Goal: Task Accomplishment & Management: Complete application form

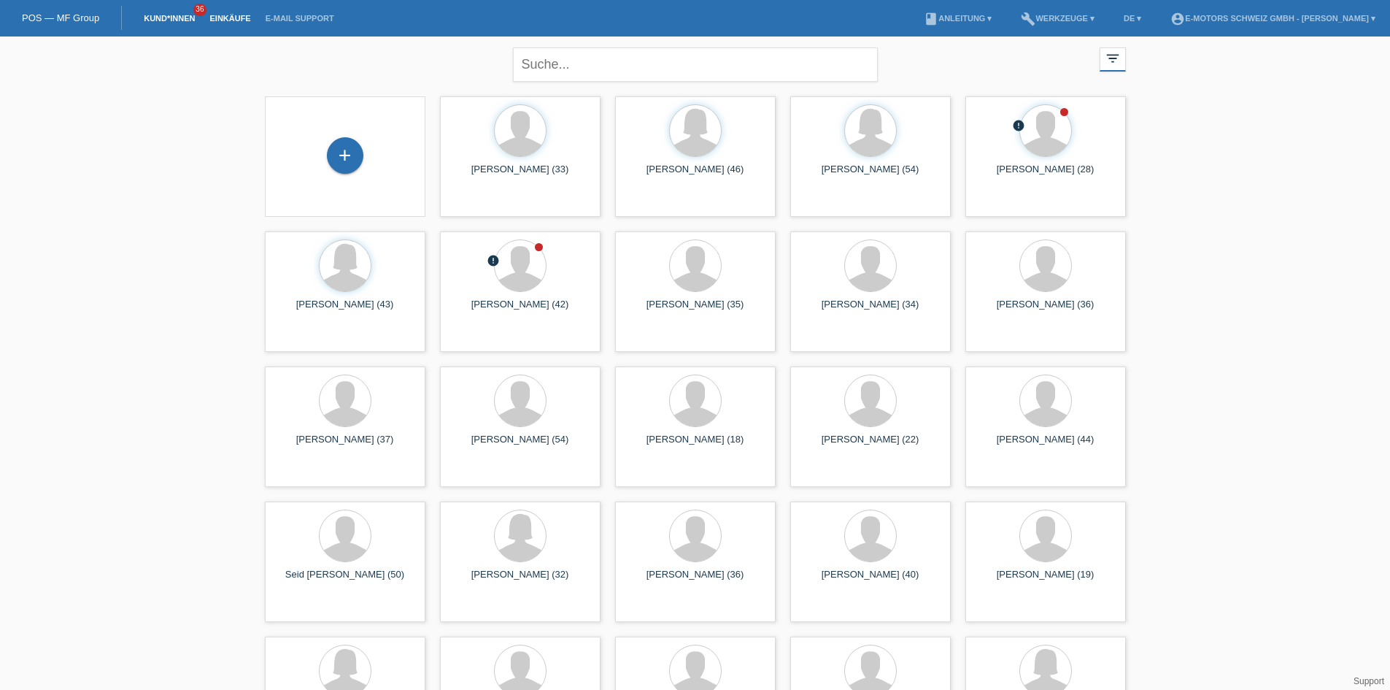
click at [231, 22] on link "Einkäufe" at bounding box center [229, 18] width 55 height 9
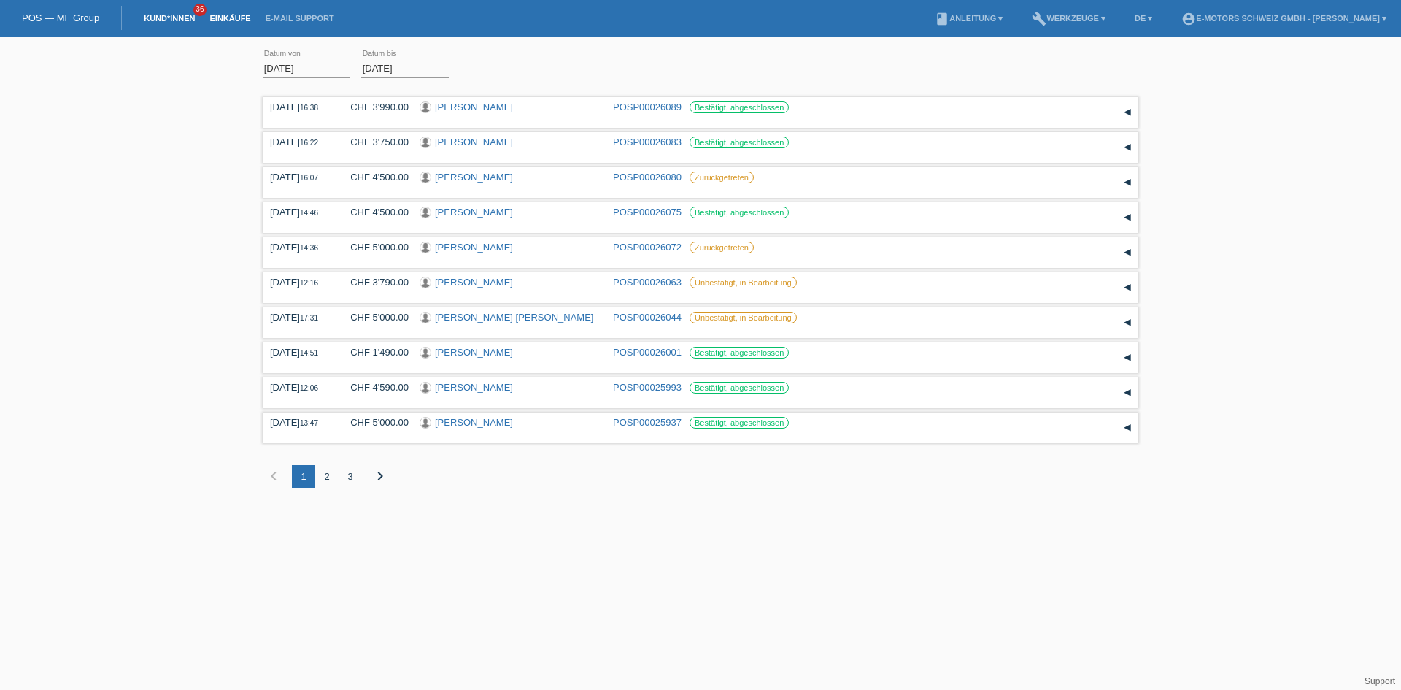
click at [168, 19] on link "Kund*innen" at bounding box center [169, 18] width 66 height 9
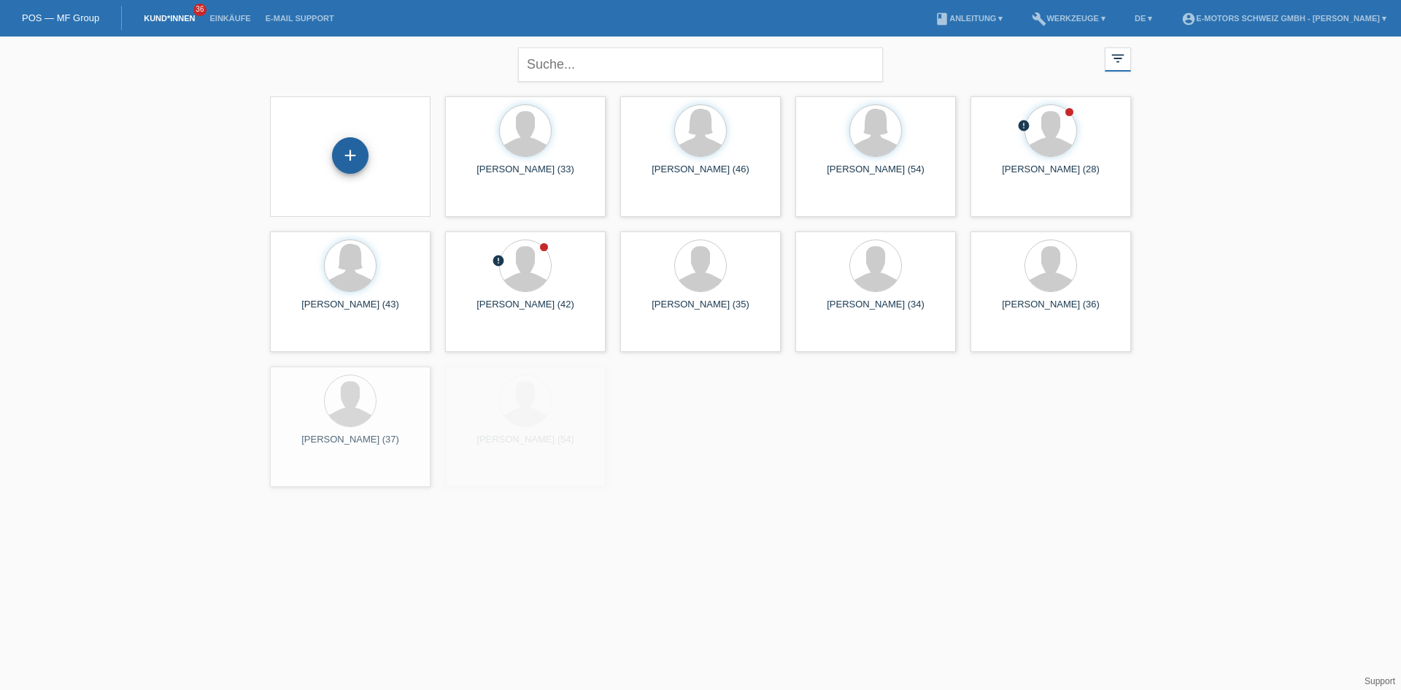
click at [354, 172] on div "+" at bounding box center [350, 155] width 36 height 36
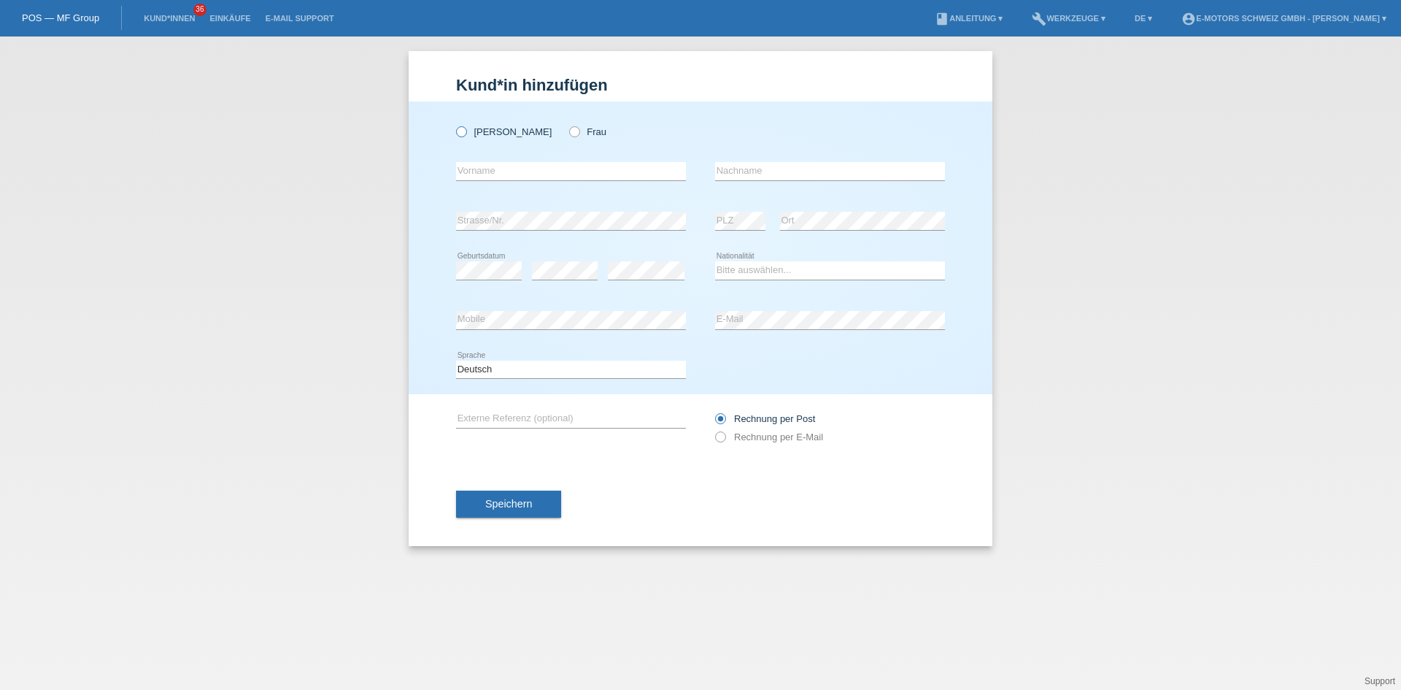
click at [454, 124] on icon at bounding box center [454, 124] width 0 height 0
click at [463, 132] on input "Herr" at bounding box center [460, 130] width 9 height 9
radio input "true"
click at [747, 269] on select "Bitte auswählen... Schweiz Deutschland Liechtenstein Österreich ------------ Af…" at bounding box center [830, 270] width 230 height 18
select select "AF"
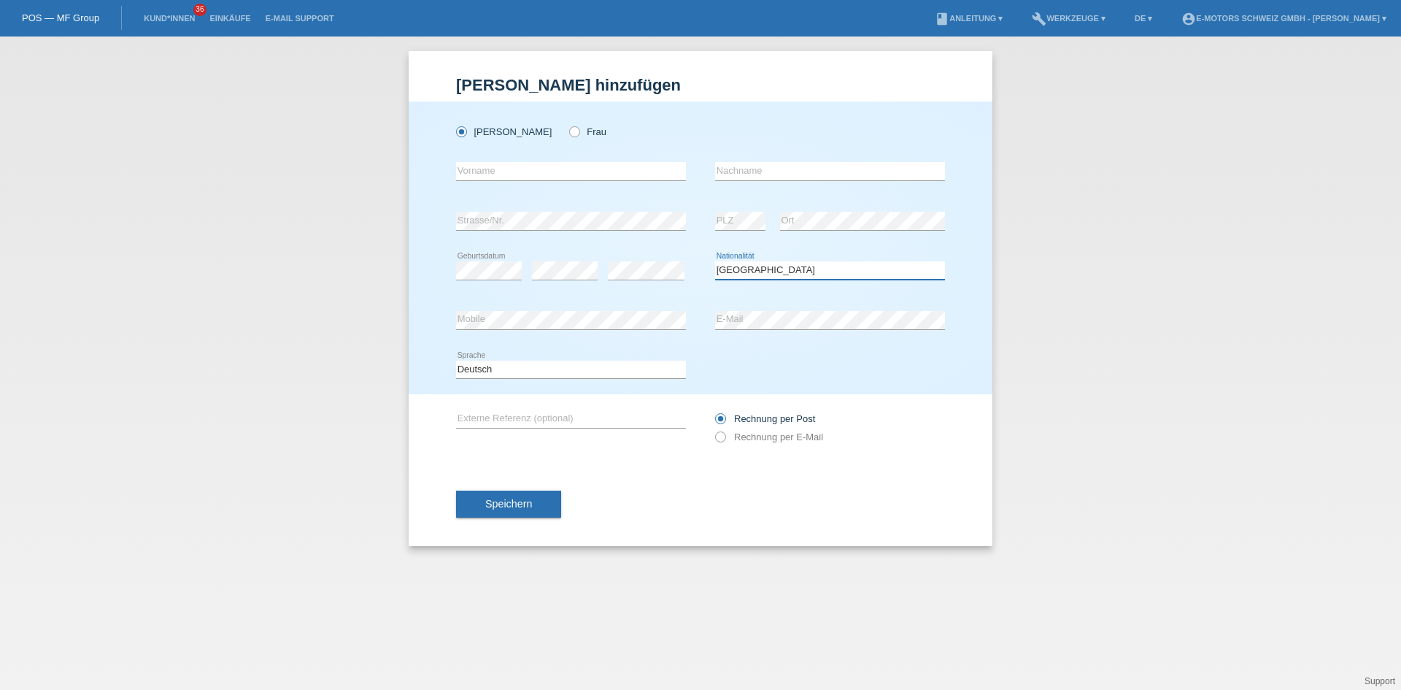
click at [715, 261] on select "Bitte auswählen... Schweiz Deutschland Liechtenstein Österreich ------------ Af…" at bounding box center [830, 270] width 230 height 18
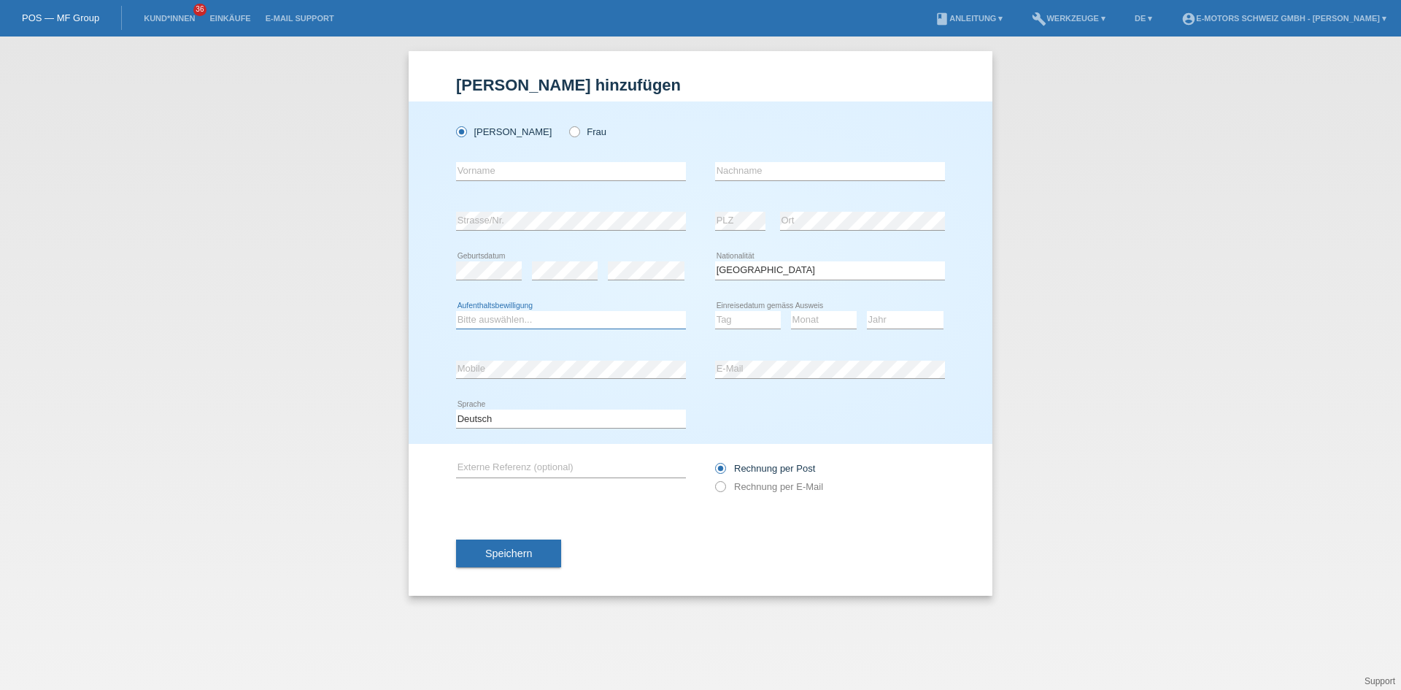
click at [537, 315] on select "Bitte auswählen... C B B - Flüchtlingsstatus Andere" at bounding box center [571, 320] width 230 height 18
select select "B"
click at [456, 311] on select "Bitte auswählen... C B B - Flüchtlingsstatus Andere" at bounding box center [571, 320] width 230 height 18
click at [737, 320] on select "Tag 01 02 03 04 05 06 07 08 09 10 11" at bounding box center [748, 320] width 66 height 18
select select "10"
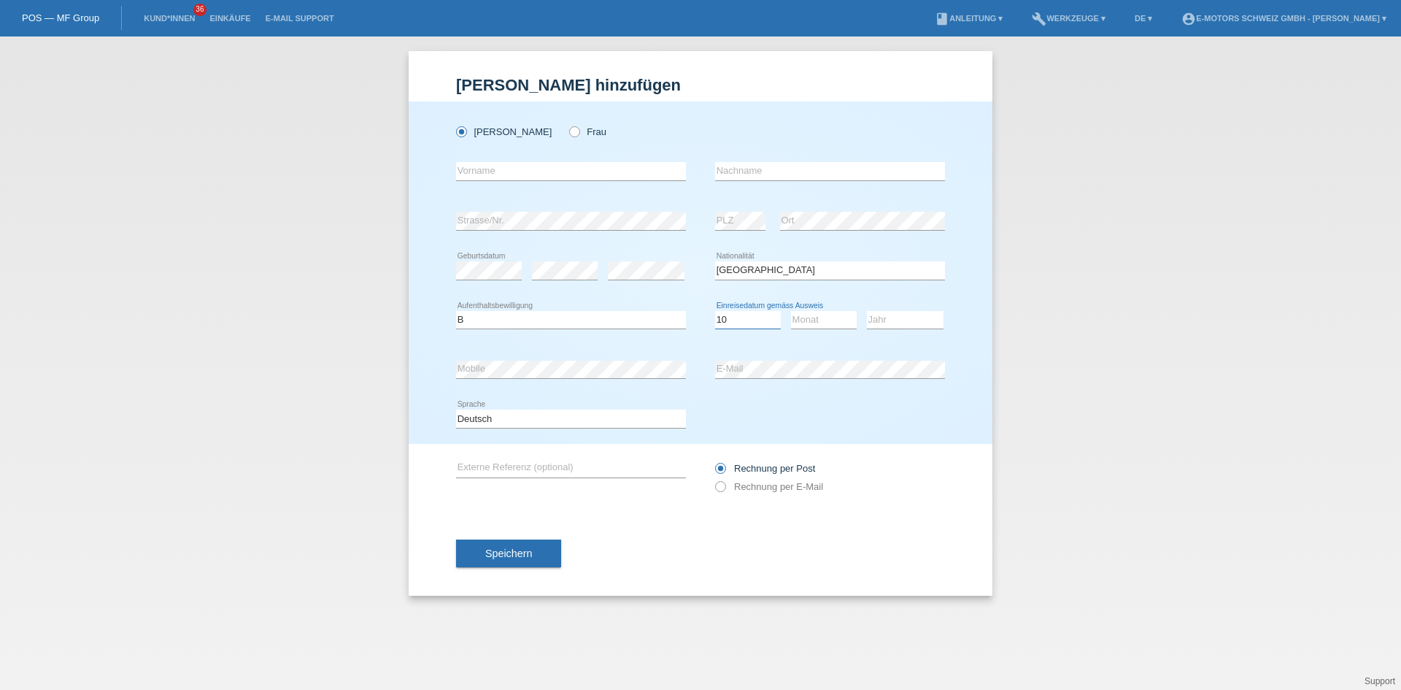
click at [715, 311] on select "Tag 01 02 03 04 05 06 07 08 09 10 11" at bounding box center [748, 320] width 66 height 18
click at [806, 316] on select "Monat 01 02 03 04 05 06 07 08 09 10 11" at bounding box center [824, 320] width 66 height 18
select select "04"
click at [791, 311] on select "Monat 01 02 03 04 05 06 07 08 09 10 11" at bounding box center [824, 320] width 66 height 18
click at [912, 312] on select "Jahr 2025 2024 2023 2022 2021 2020 2019 2018 2017 2016 2015 2014 2013 2012 2011…" at bounding box center [905, 320] width 77 height 18
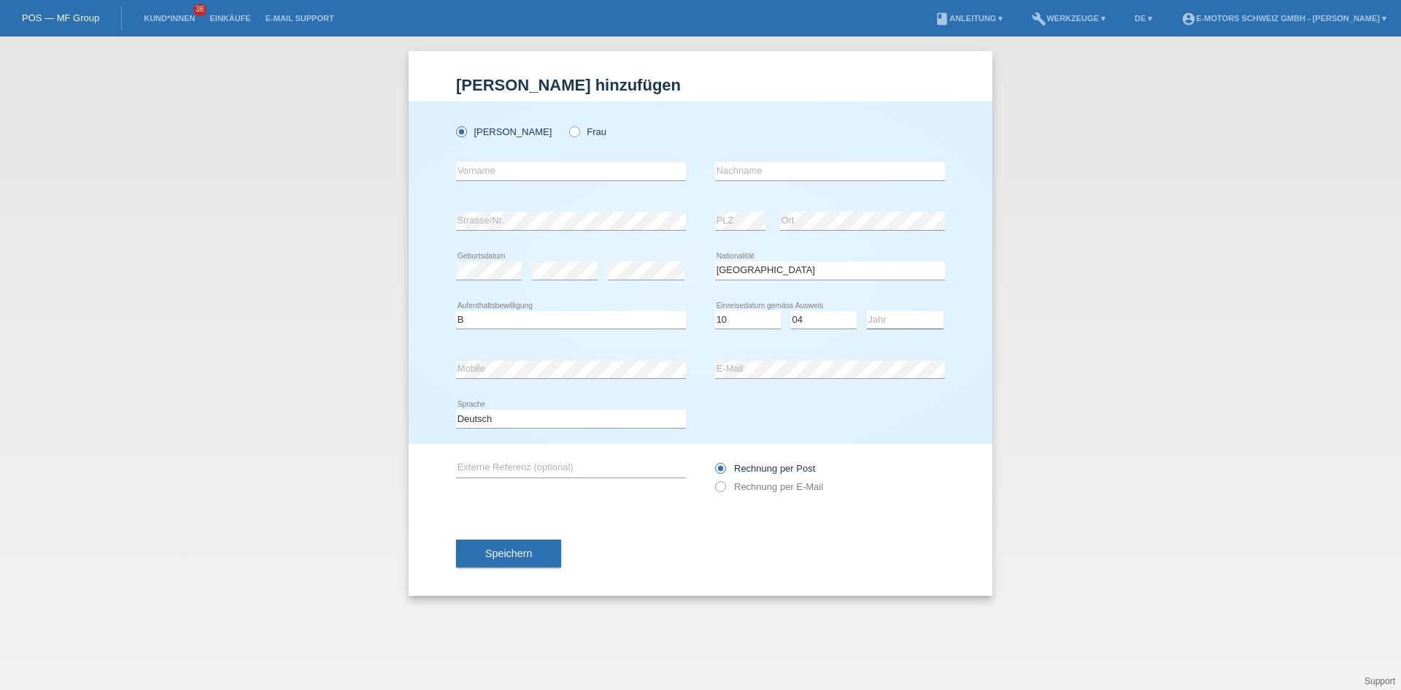
select select "2001"
click at [867, 311] on select "Jahr 2025 2024 2023 2022 2021 2020 2019 2018 2017 2016 2015 2014 2013 2012 2011…" at bounding box center [905, 320] width 77 height 18
click at [956, 339] on div "Herr Frau error Vorname error" at bounding box center [701, 272] width 584 height 342
click at [514, 156] on div "error Vorname" at bounding box center [571, 172] width 230 height 50
type input "Shah Mohammad"
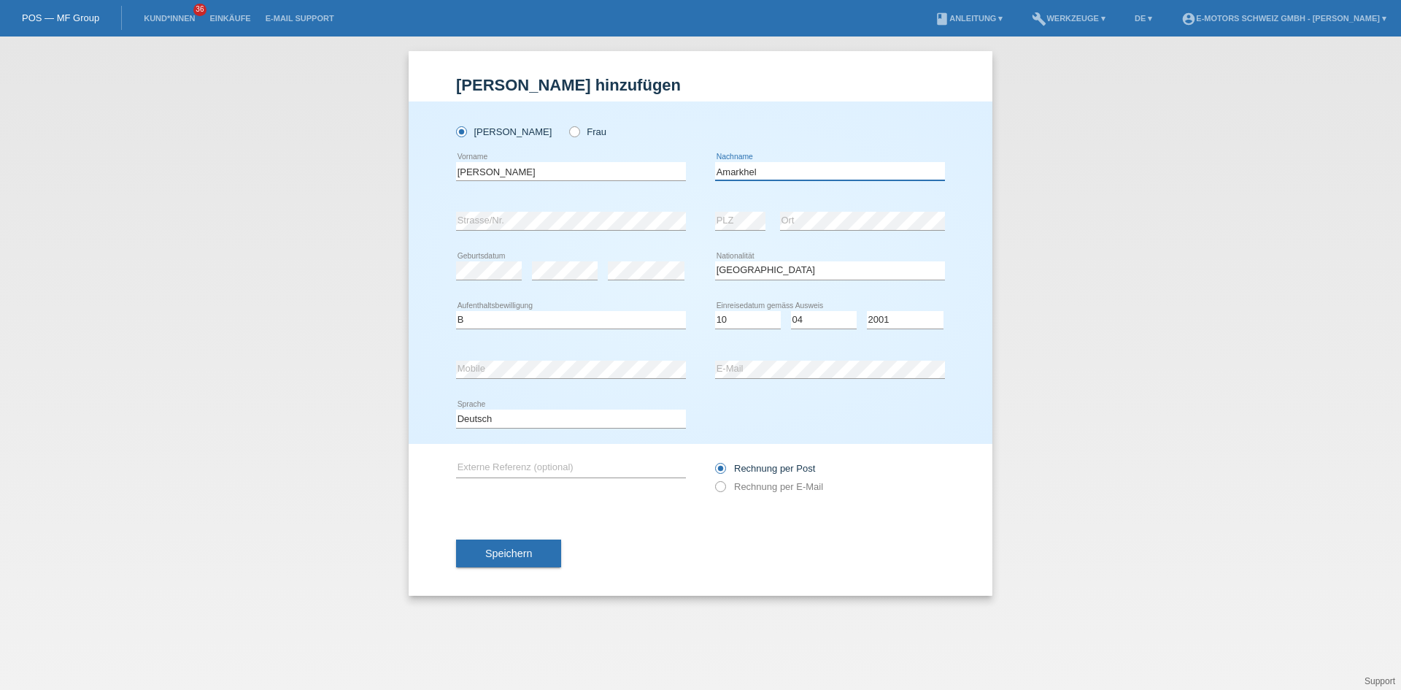
type input "Amarkhel"
click at [541, 559] on button "Speichern" at bounding box center [508, 553] width 105 height 28
click at [736, 318] on select "Tag 01 02 03 04 05 06 07 08 09 10 11" at bounding box center [748, 320] width 66 height 18
select select "12"
click at [715, 311] on select "Tag 01 02 03 04 05 06 07 08 09 10 11" at bounding box center [748, 320] width 66 height 18
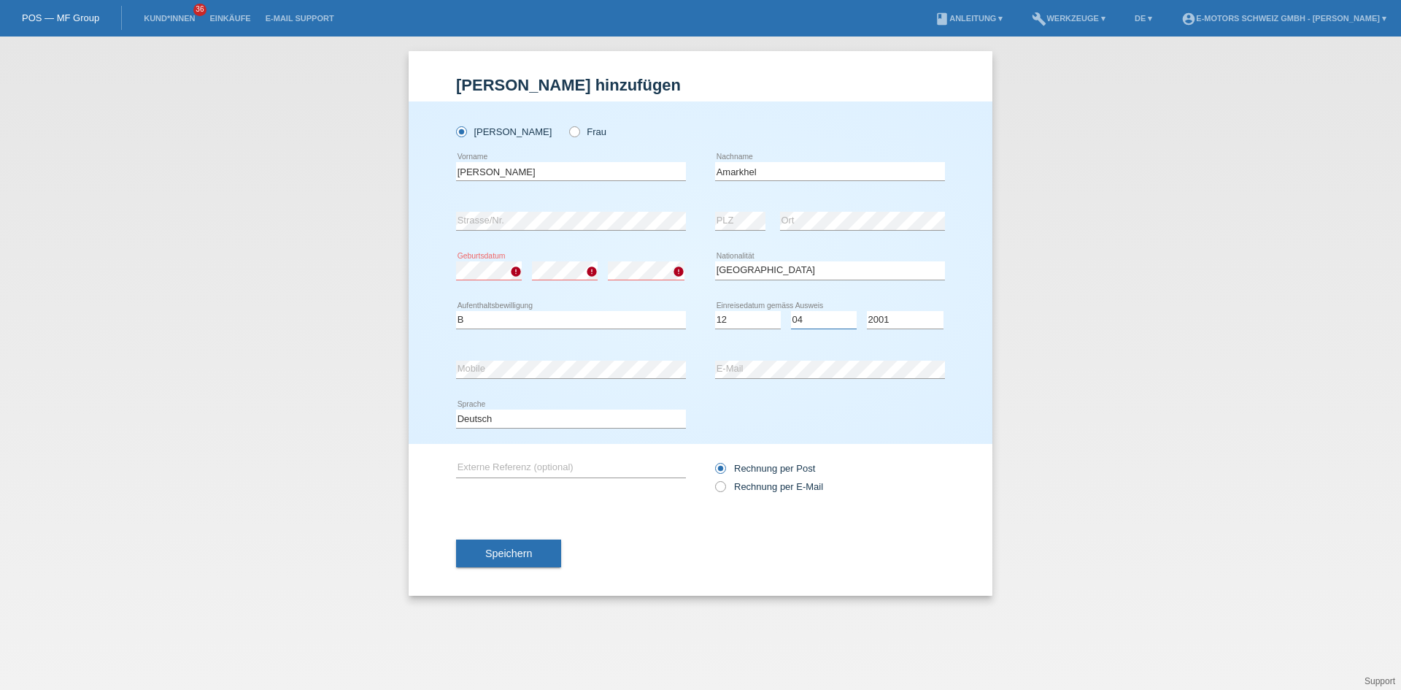
click at [803, 312] on select "Monat 01 02 03 04 05 06 07 08 09 10 11" at bounding box center [824, 320] width 66 height 18
select select "06"
click at [791, 311] on select "Monat 01 02 03 04 05 06 07 08 09 10 11" at bounding box center [824, 320] width 66 height 18
click at [873, 325] on select "Jahr 2025 2024 2023 2022 2021 2020 2019 2018 2017 2016 2015 2014 2013 2012 2011…" at bounding box center [905, 320] width 77 height 18
select select "2016"
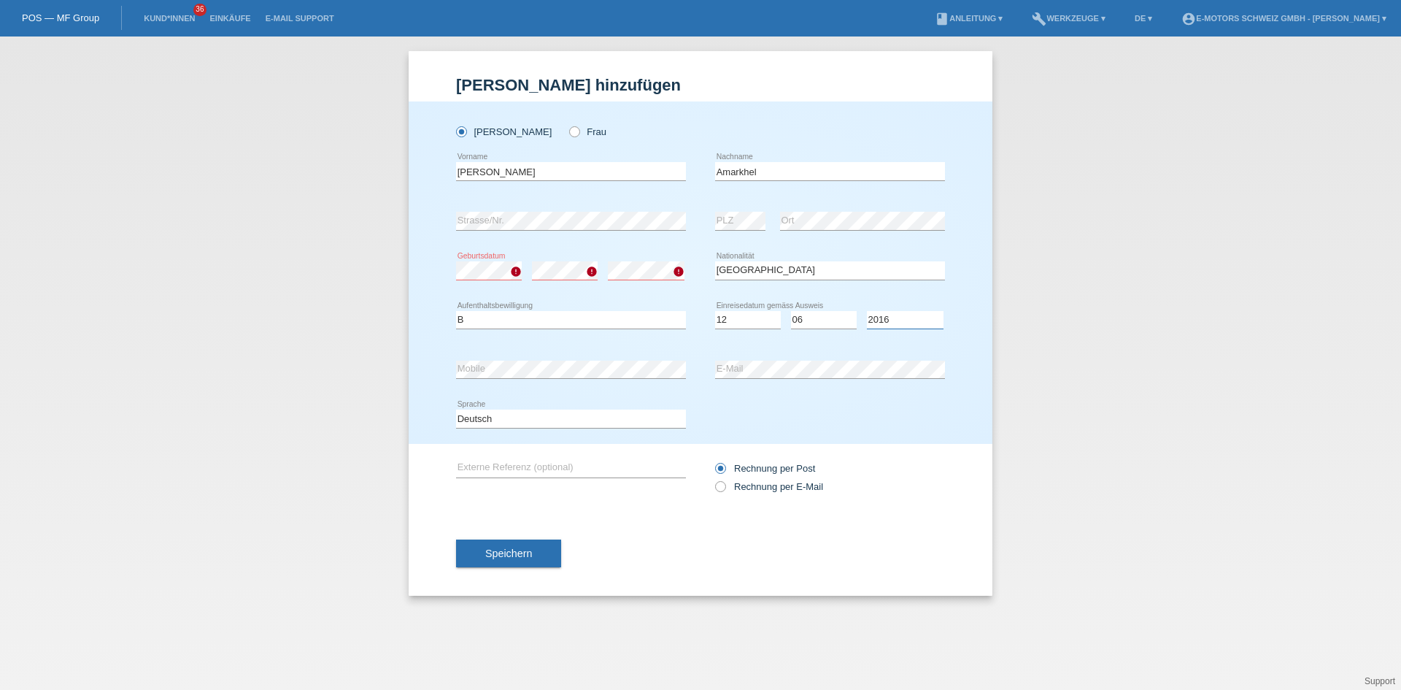
click at [867, 311] on select "Jahr 2025 2024 2023 2022 2021 2020 2019 2018 2017 2016 2015 2014 2013 2012 2011…" at bounding box center [905, 320] width 77 height 18
click at [912, 463] on div "Rechnung per Post" at bounding box center [830, 468] width 230 height 11
click at [483, 259] on div "error Geburtsdatum" at bounding box center [489, 271] width 66 height 50
click at [531, 559] on button "Speichern" at bounding box center [508, 553] width 105 height 28
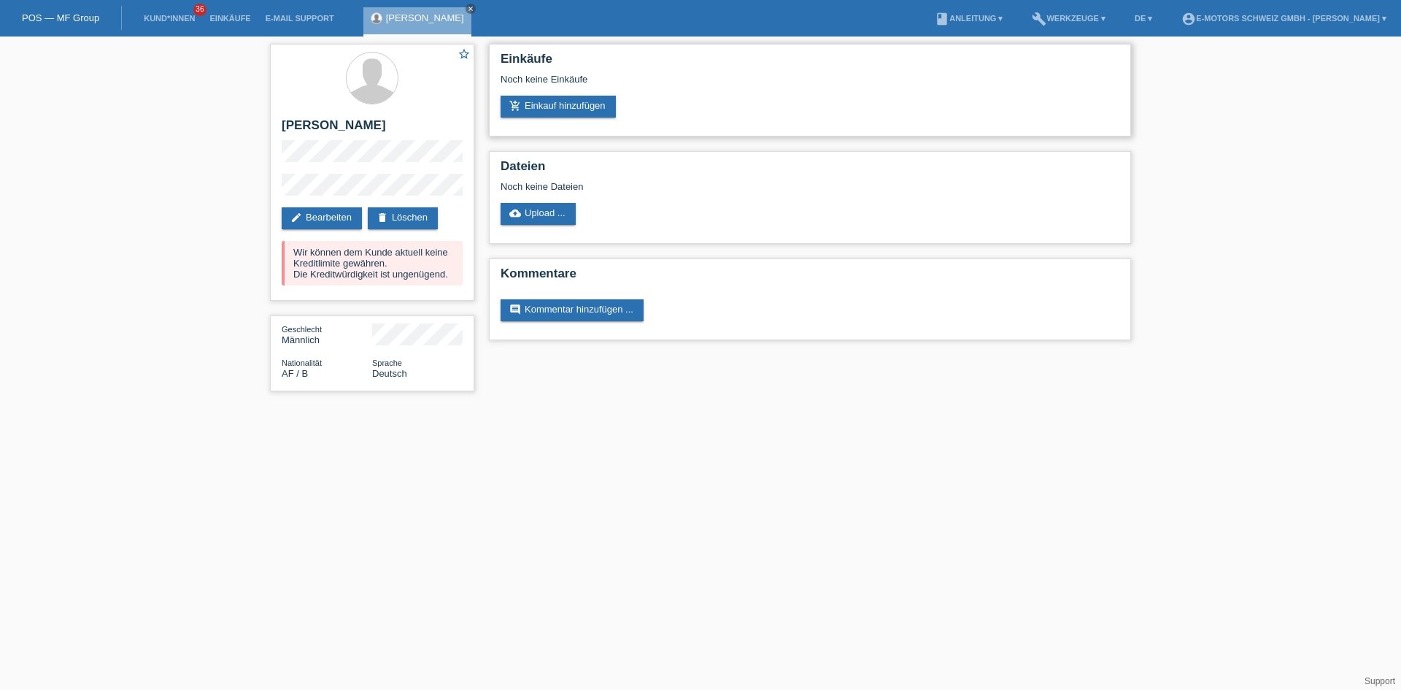
click at [551, 118] on div "Einkäufe Noch keine Einkäufe add_shopping_cart Einkauf hinzufügen" at bounding box center [810, 90] width 642 height 93
click at [328, 342] on div "Geschlecht Männlich" at bounding box center [327, 334] width 90 height 22
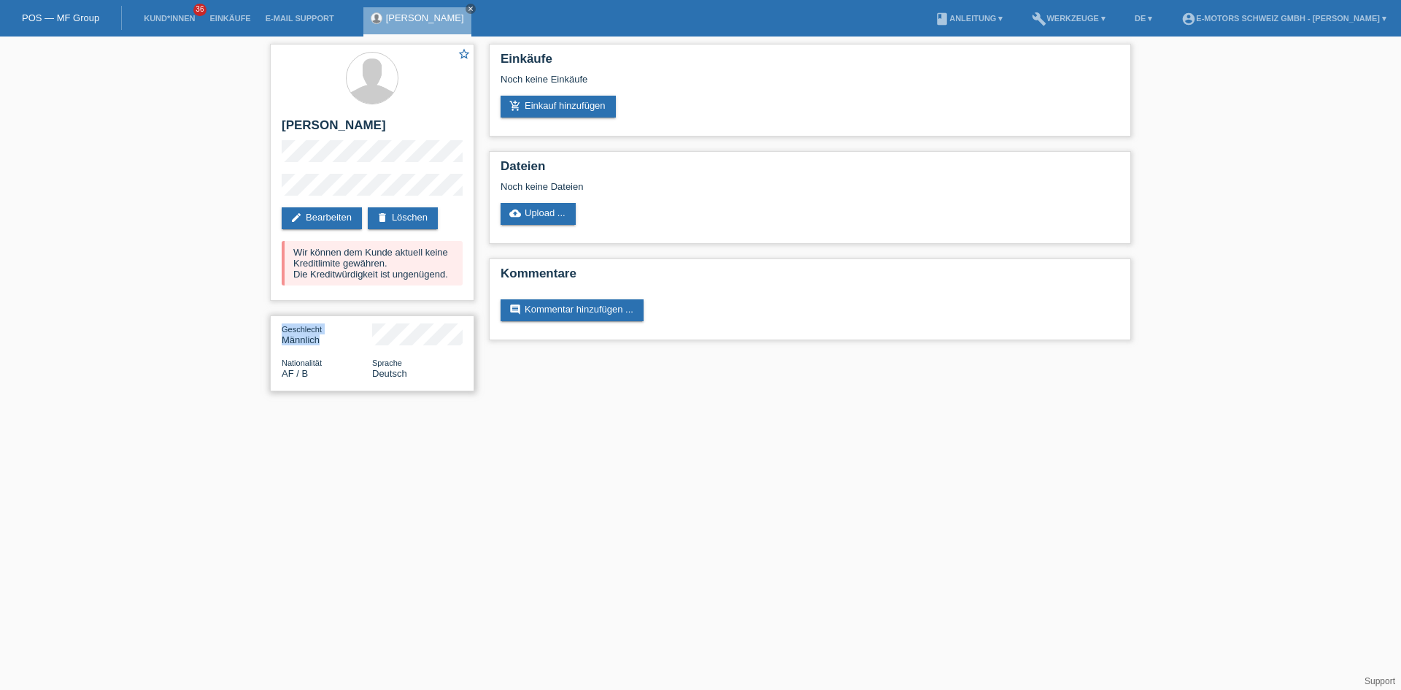
drag, startPoint x: 328, startPoint y: 342, endPoint x: 355, endPoint y: 321, distance: 34.9
click at [355, 321] on div "Geschlecht Männlich Nationalität AF / B Sprache Deutsch" at bounding box center [372, 353] width 204 height 76
click at [229, 18] on link "Einkäufe" at bounding box center [229, 18] width 55 height 9
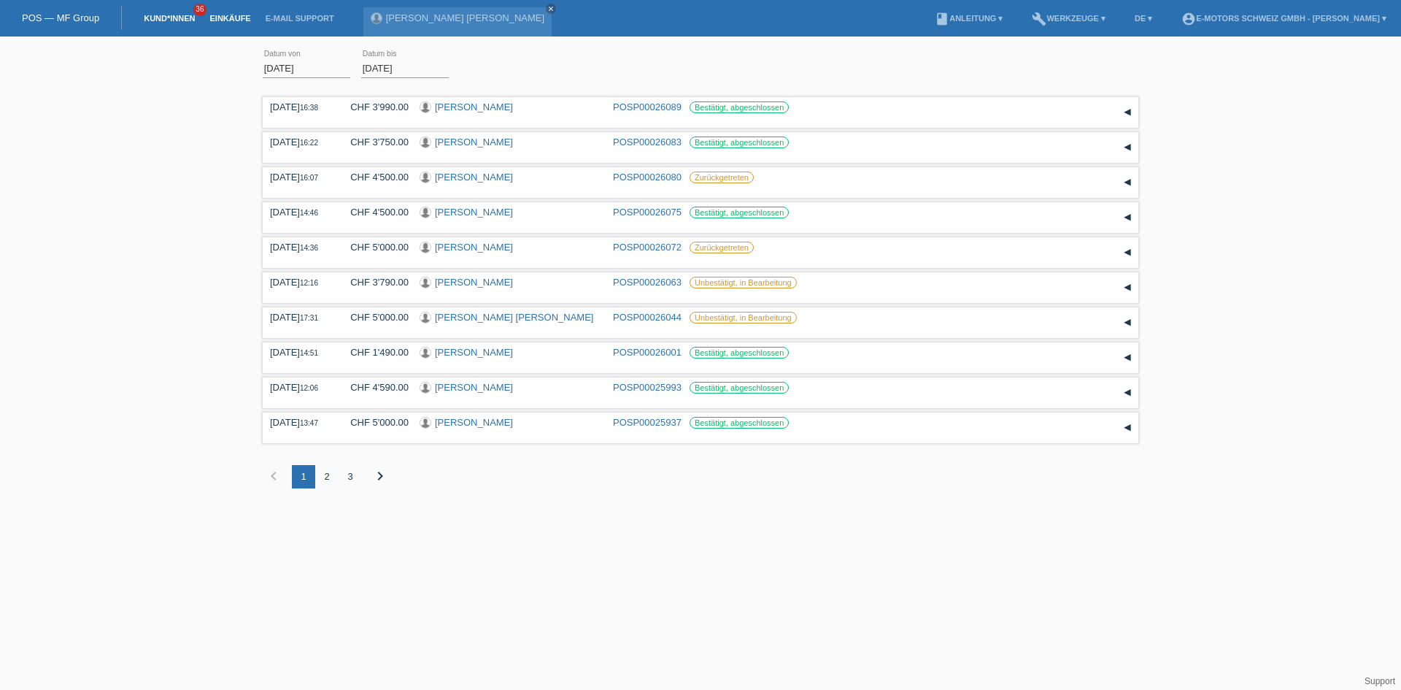
click at [174, 15] on link "Kund*innen" at bounding box center [169, 18] width 66 height 9
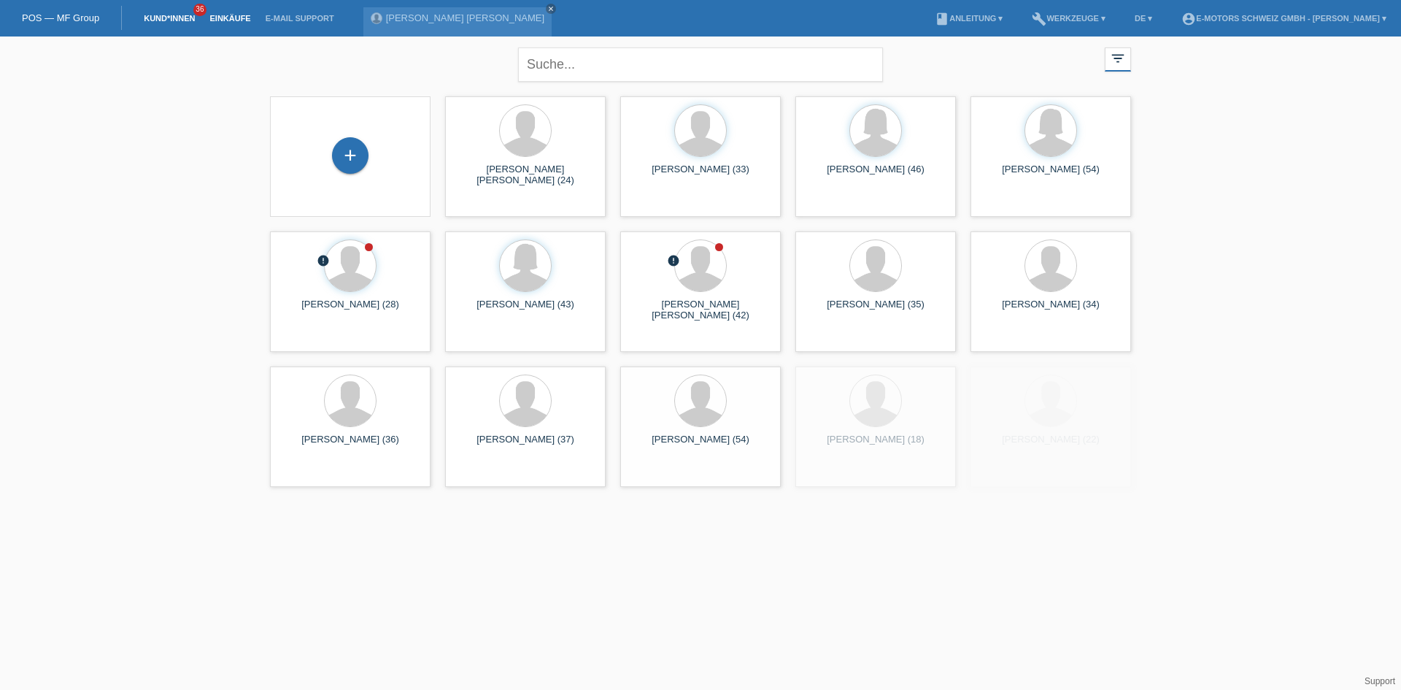
click at [231, 20] on link "Einkäufe" at bounding box center [229, 18] width 55 height 9
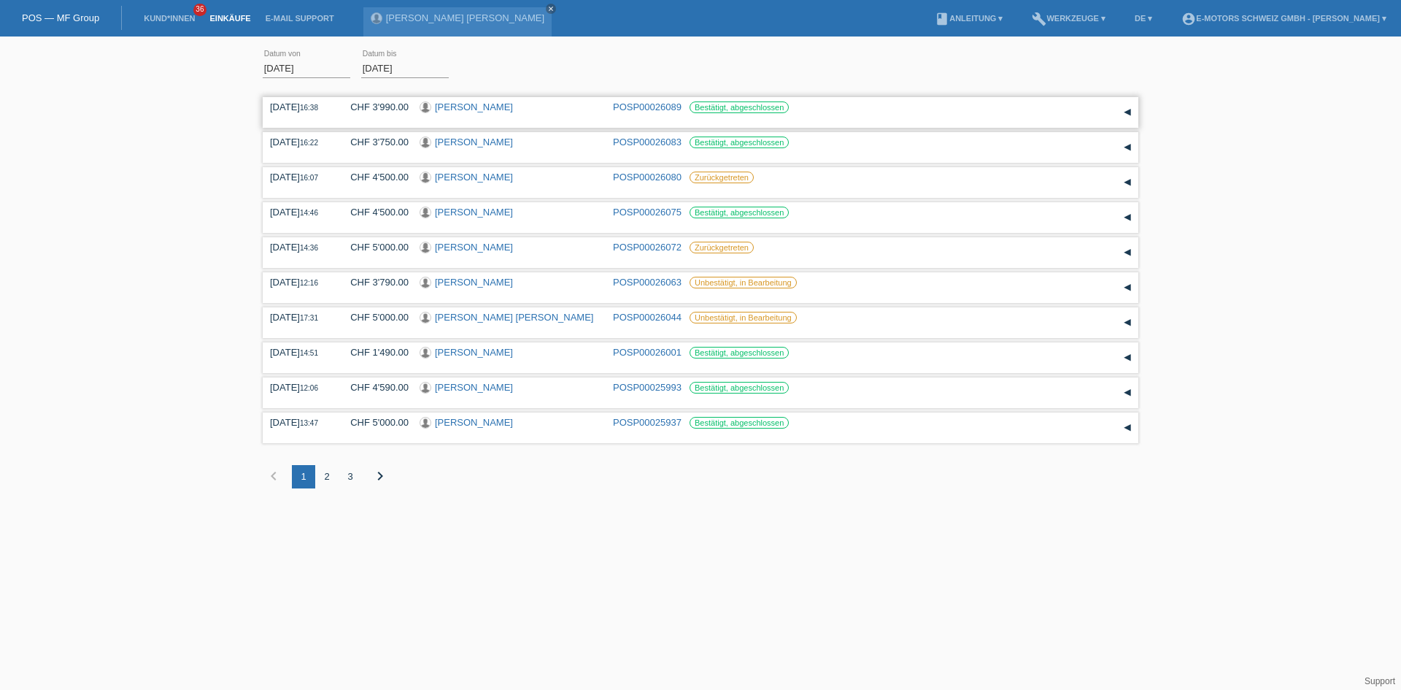
click at [446, 109] on link "[PERSON_NAME]" at bounding box center [474, 106] width 78 height 11
click at [438, 142] on link "Katerina Dokgöz" at bounding box center [474, 141] width 78 height 11
click at [495, 213] on link "[PERSON_NAME]" at bounding box center [474, 212] width 78 height 11
